Goal: Check status: Check status

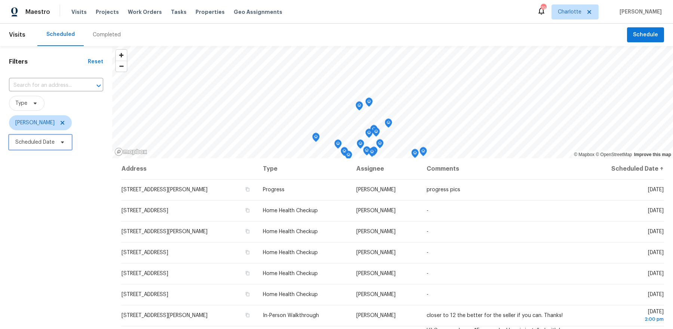
click at [34, 142] on span "Scheduled Date" at bounding box center [34, 141] width 39 height 7
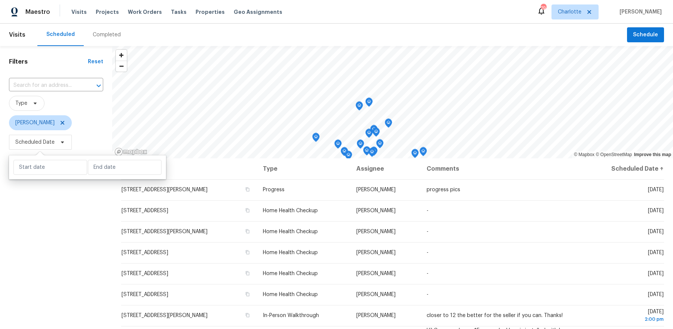
click at [43, 152] on icon at bounding box center [39, 156] width 11 height 11
click at [41, 165] on input "text" at bounding box center [50, 167] width 74 height 15
select select "8"
select select "2025"
select select "9"
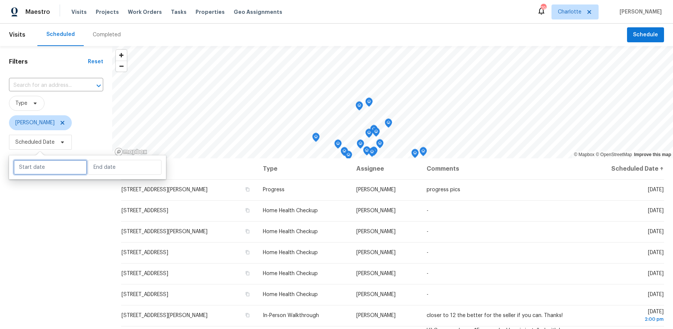
select select "2025"
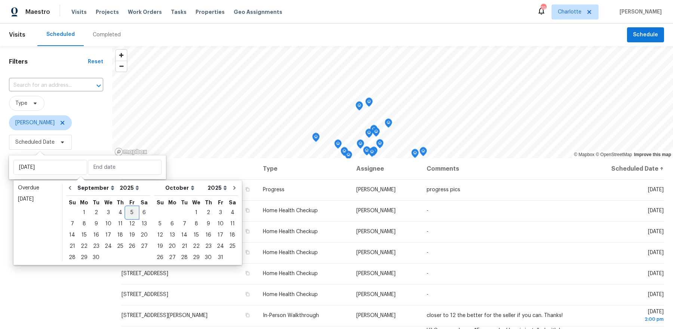
click at [129, 215] on div "5" at bounding box center [132, 212] width 12 height 10
type input "[DATE]"
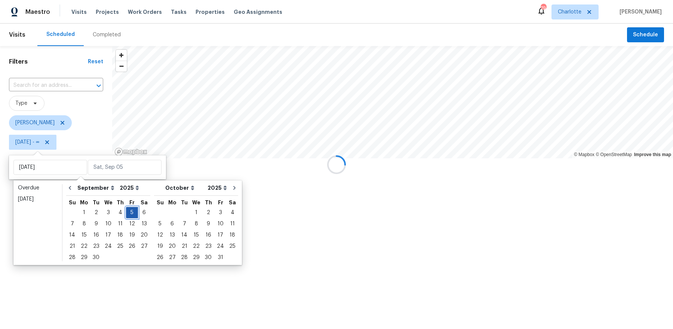
click at [129, 215] on div "5" at bounding box center [132, 212] width 12 height 10
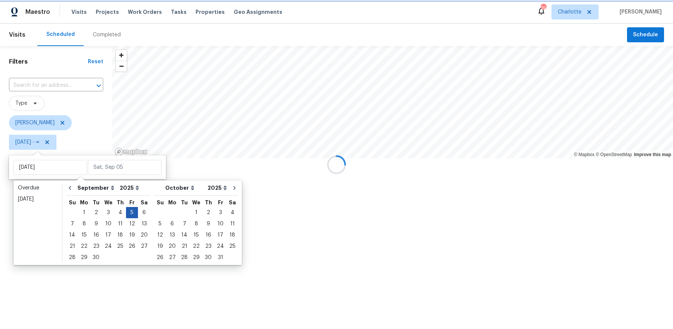
type input "[DATE]"
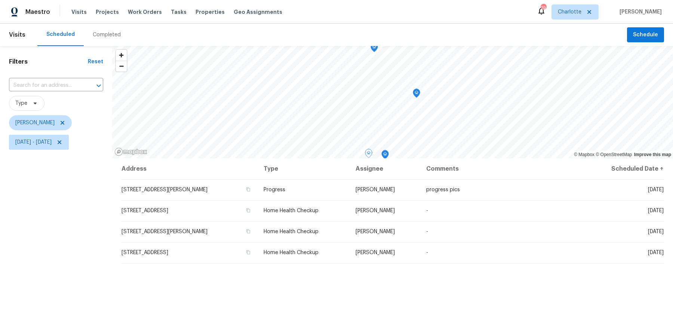
click at [109, 223] on div "Filters Reset ​ Type [PERSON_NAME] [DATE] - [DATE]" at bounding box center [56, 233] width 112 height 375
click at [69, 138] on span "[DATE] - [DATE]" at bounding box center [39, 142] width 60 height 15
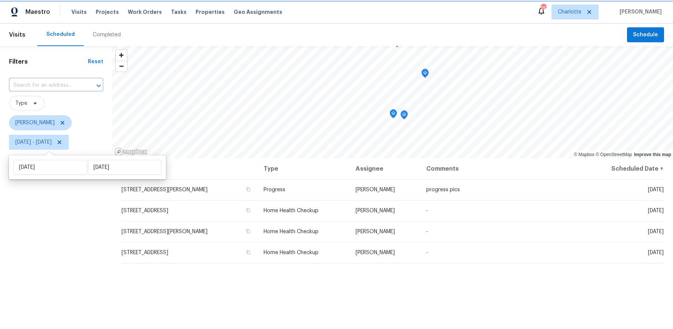
click at [62, 141] on icon at bounding box center [59, 142] width 6 height 6
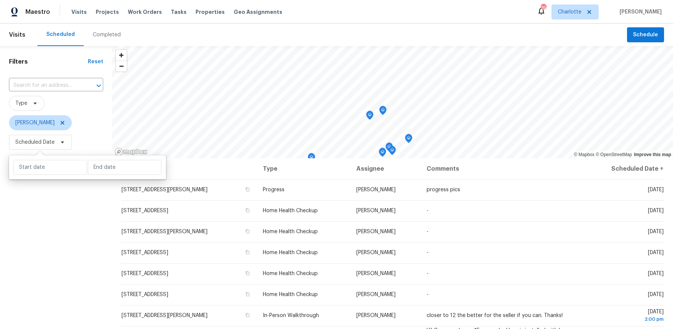
click at [93, 233] on div "Filters Reset ​ Type [PERSON_NAME] Scheduled Date" at bounding box center [56, 233] width 112 height 375
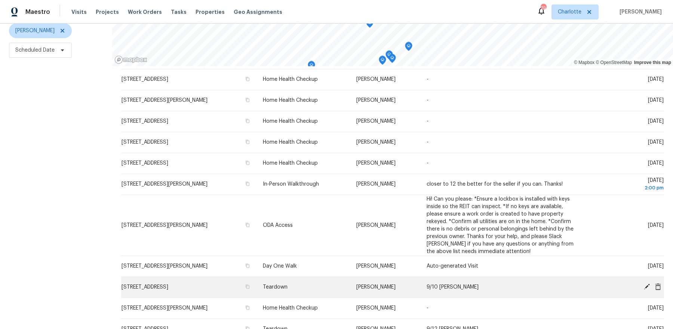
scroll to position [37, 0]
